Goal: Task Accomplishment & Management: Complete application form

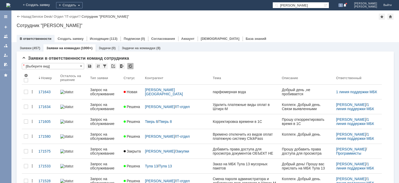
drag, startPoint x: 306, startPoint y: 6, endPoint x: 269, endPoint y: 6, distance: 36.6
click at [272, 6] on input "савченко" at bounding box center [297, 5] width 51 height 6
drag, startPoint x: 296, startPoint y: 6, endPoint x: 263, endPoint y: 8, distance: 33.6
click at [272, 8] on input "170539" at bounding box center [297, 5] width 51 height 6
type input "170539"
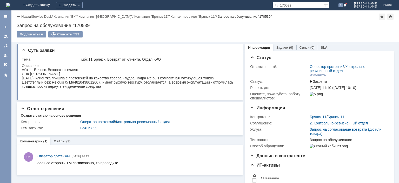
click at [62, 139] on link "Файлы" at bounding box center [59, 141] width 12 height 4
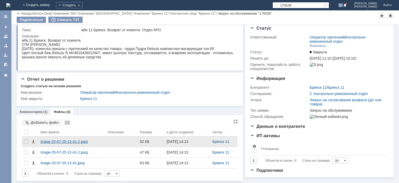
scroll to position [12, 0]
click at [75, 139] on div "image-25-07-25-12-41-2.jpeg" at bounding box center [72, 141] width 63 height 4
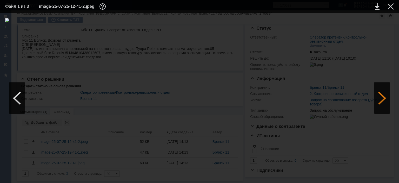
click at [387, 95] on div at bounding box center [382, 97] width 16 height 31
click at [384, 95] on div at bounding box center [382, 97] width 16 height 31
click at [390, 8] on div at bounding box center [390, 6] width 6 height 6
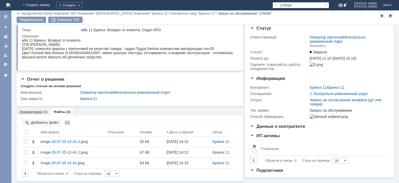
click at [42, 111] on div "Комментарии (1)" at bounding box center [34, 111] width 28 height 3
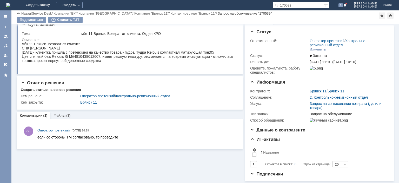
click at [56, 111] on div "Файлы (3)" at bounding box center [61, 115] width 23 height 8
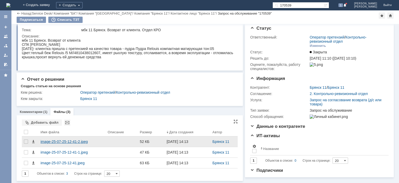
click at [68, 142] on div "image-25-07-25-12-41-2.jpeg" at bounding box center [72, 141] width 63 height 4
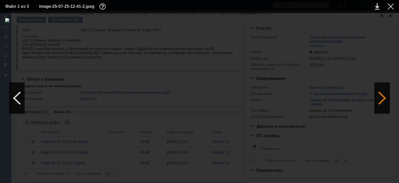
click at [384, 95] on div at bounding box center [382, 97] width 16 height 31
click at [383, 96] on div at bounding box center [382, 97] width 16 height 31
click at [392, 6] on div at bounding box center [390, 6] width 6 height 6
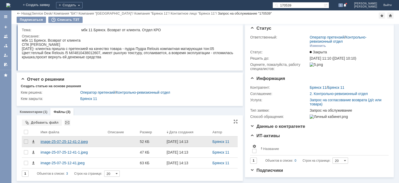
click at [64, 139] on div "image-25-07-25-12-41-2.jpeg" at bounding box center [72, 141] width 63 height 4
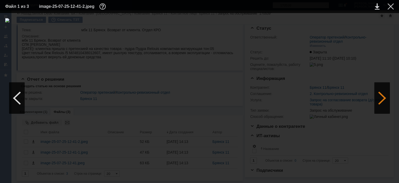
click at [374, 99] on div at bounding box center [382, 97] width 16 height 31
click at [392, 8] on div at bounding box center [390, 6] width 6 height 6
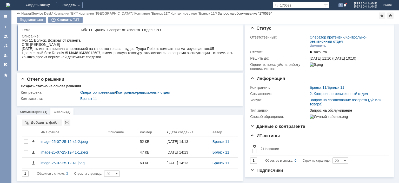
click at [248, 38] on div "Статус Ответственный: Оператор претензий / Контрольно-ревизионный отдел Изменит…" at bounding box center [319, 99] width 149 height 155
click at [263, 45] on td "Ответственный:" at bounding box center [279, 41] width 58 height 15
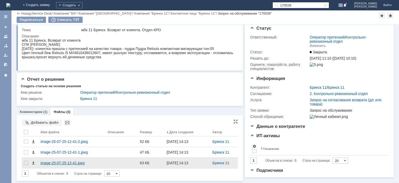
click at [58, 163] on div "image-25-07-25-12-41.jpeg" at bounding box center [72, 162] width 63 height 4
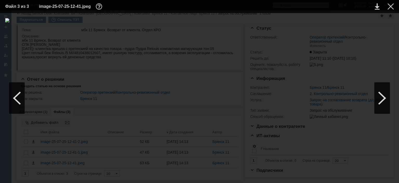
click at [207, 75] on img at bounding box center [199, 97] width 388 height 159
click at [391, 5] on div at bounding box center [390, 6] width 6 height 6
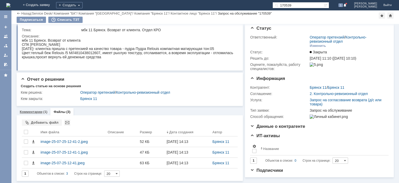
click at [34, 113] on div "Комментарии (1)" at bounding box center [34, 112] width 34 height 8
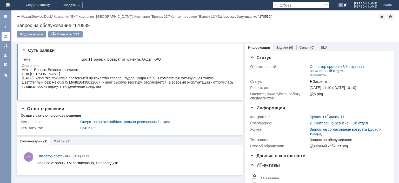
click at [6, 36] on div at bounding box center [6, 36] width 4 height 4
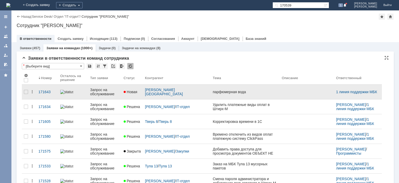
click at [101, 90] on div "Запрос на обслуживание" at bounding box center [104, 91] width 29 height 8
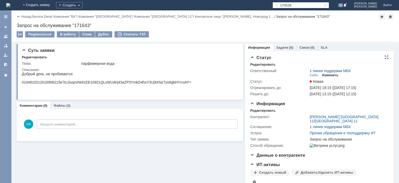
click at [329, 76] on div "Изменить" at bounding box center [330, 75] width 16 height 4
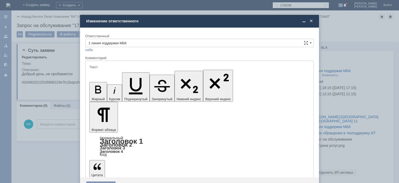
click at [136, 43] on input "1 линия поддержки МБК" at bounding box center [199, 43] width 228 height 8
click at [99, 71] on span "Бухгалтерия розница" at bounding box center [200, 72] width 222 height 4
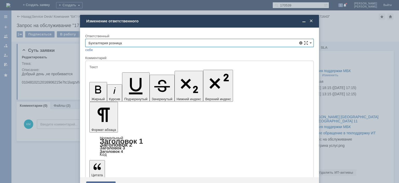
type input "Бухгалтерия розница"
click at [109, 181] on div "Сохранить" at bounding box center [100, 185] width 29 height 8
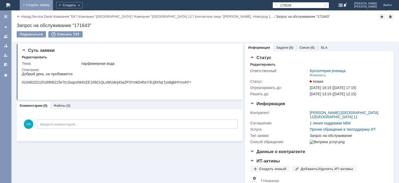
click at [53, 6] on link "+ Создать заявку" at bounding box center [36, 5] width 33 height 10
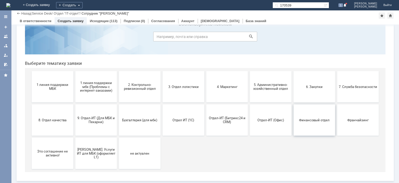
scroll to position [22, 0]
click at [340, 113] on button "Франчайзинг" at bounding box center [358, 119] width 42 height 31
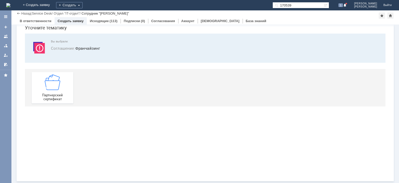
scroll to position [0, 0]
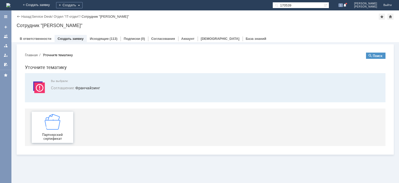
click at [56, 120] on img at bounding box center [53, 122] width 16 height 16
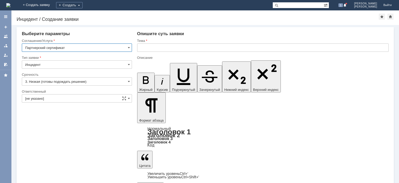
click at [153, 46] on input "text" at bounding box center [262, 47] width 251 height 8
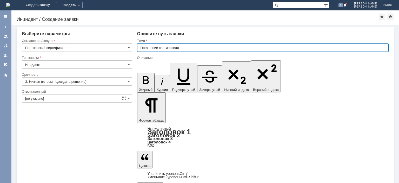
type input "Погашение сертификата"
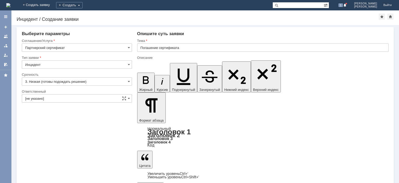
scroll to position [37, 2]
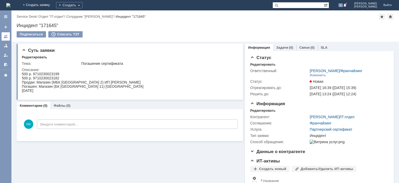
click at [5, 36] on div at bounding box center [6, 36] width 4 height 4
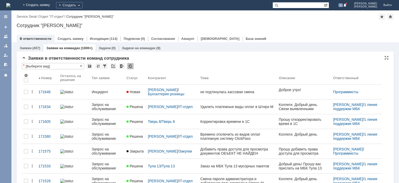
click at [131, 68] on div at bounding box center [130, 66] width 6 height 6
click at [131, 67] on div at bounding box center [130, 66] width 6 height 6
click at [132, 68] on div at bounding box center [130, 66] width 6 height 6
click at [132, 67] on div at bounding box center [130, 66] width 6 height 6
click at [130, 64] on div at bounding box center [130, 66] width 6 height 6
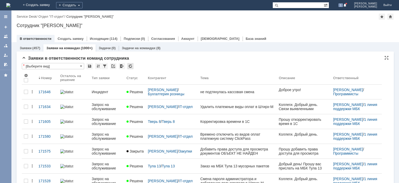
click at [132, 67] on div at bounding box center [130, 66] width 6 height 6
